Goal: Information Seeking & Learning: Find specific page/section

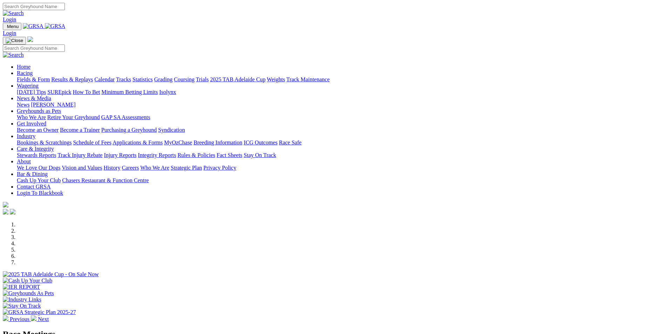
scroll to position [175, 0]
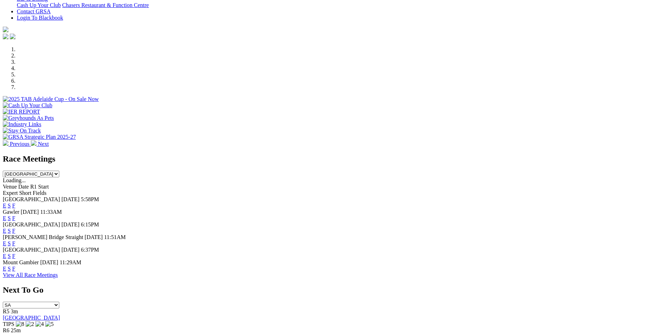
click at [59, 171] on select "[GEOGRAPHIC_DATA] [GEOGRAPHIC_DATA] [GEOGRAPHIC_DATA] [GEOGRAPHIC_DATA] [GEOGRA…" at bounding box center [31, 174] width 56 height 7
select select "[GEOGRAPHIC_DATA]"
click at [59, 171] on select "[GEOGRAPHIC_DATA] [GEOGRAPHIC_DATA] [GEOGRAPHIC_DATA] [GEOGRAPHIC_DATA] [GEOGRA…" at bounding box center [31, 174] width 56 height 7
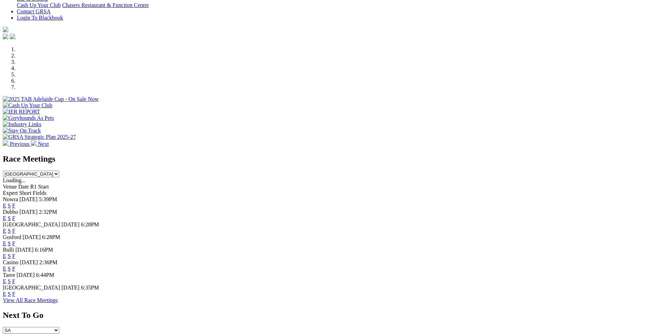
scroll to position [210, 0]
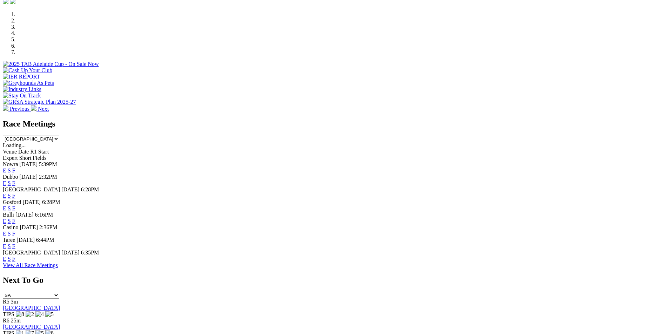
click at [15, 168] on link "F" at bounding box center [13, 171] width 3 height 6
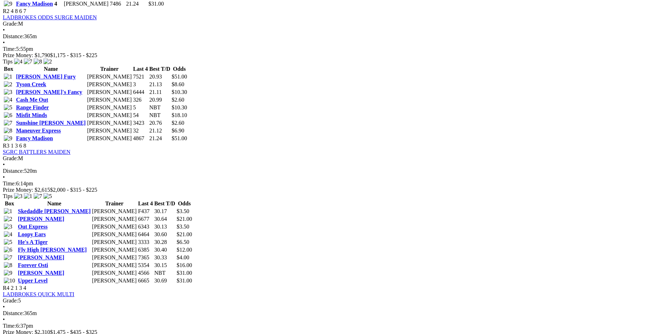
scroll to position [491, 0]
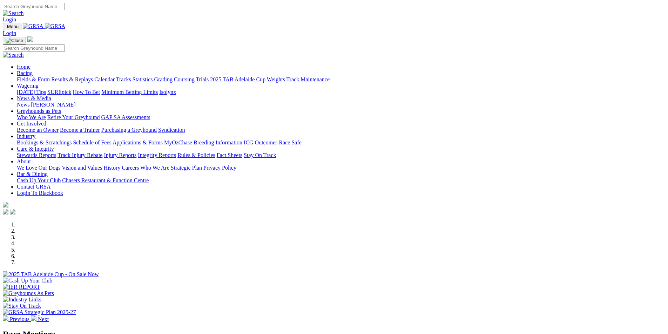
select select "[GEOGRAPHIC_DATA]"
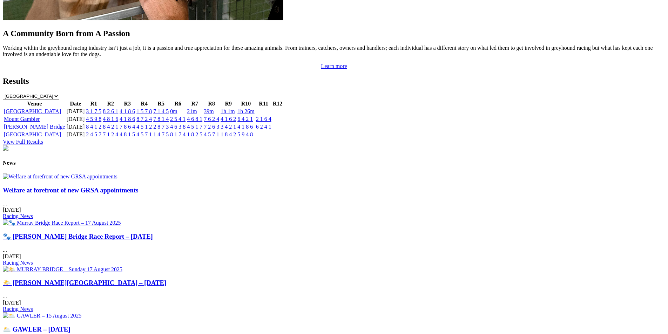
scroll to position [631, 0]
